Goal: Find specific page/section: Find specific page/section

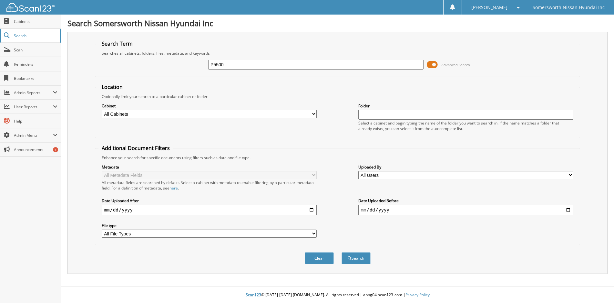
type input "P5500"
click at [342, 252] on button "Search" at bounding box center [356, 258] width 29 height 12
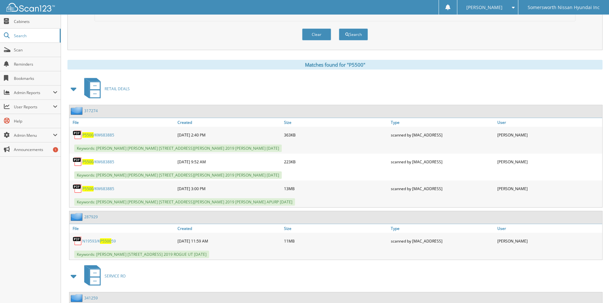
scroll to position [258, 0]
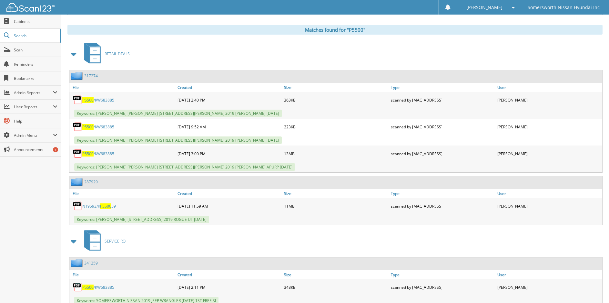
click at [91, 99] on span "P5500" at bounding box center [87, 99] width 11 height 5
click at [85, 125] on span "P5500" at bounding box center [87, 126] width 11 height 5
click at [100, 154] on link "P5500 /KW683885" at bounding box center [98, 153] width 32 height 5
click at [497, 5] on span "[PERSON_NAME]" at bounding box center [485, 7] width 36 height 4
click at [512, 33] on link "Logout" at bounding box center [488, 31] width 61 height 11
